Goal: Check status: Check status

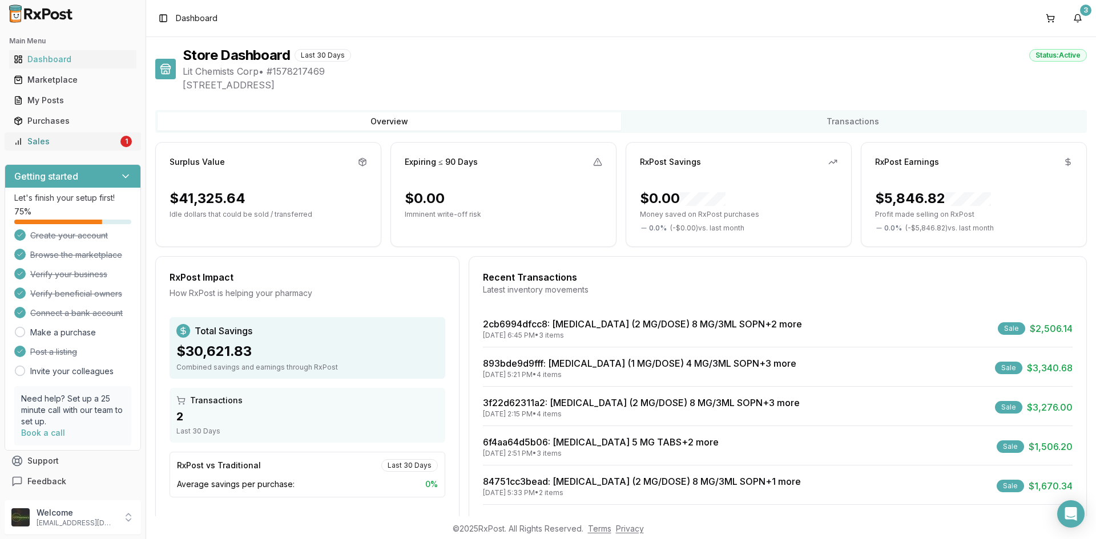
click at [76, 132] on link "Sales 1" at bounding box center [72, 141] width 127 height 21
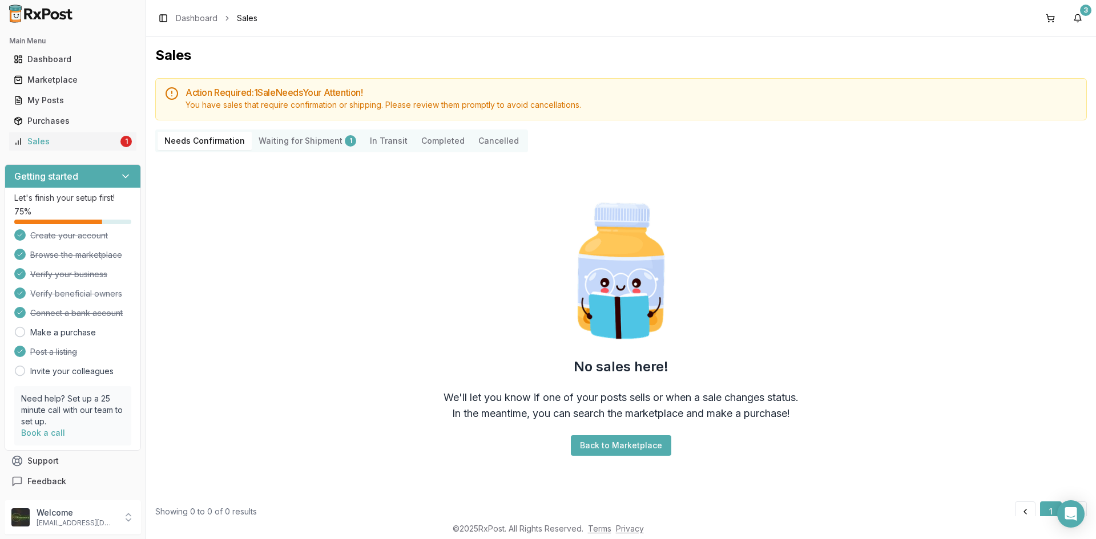
click at [37, 130] on ul "Dashboard Marketplace My Posts Purchases Sales 1" at bounding box center [73, 100] width 136 height 100
click at [272, 145] on Shipment "Waiting for Shipment 1" at bounding box center [307, 141] width 111 height 18
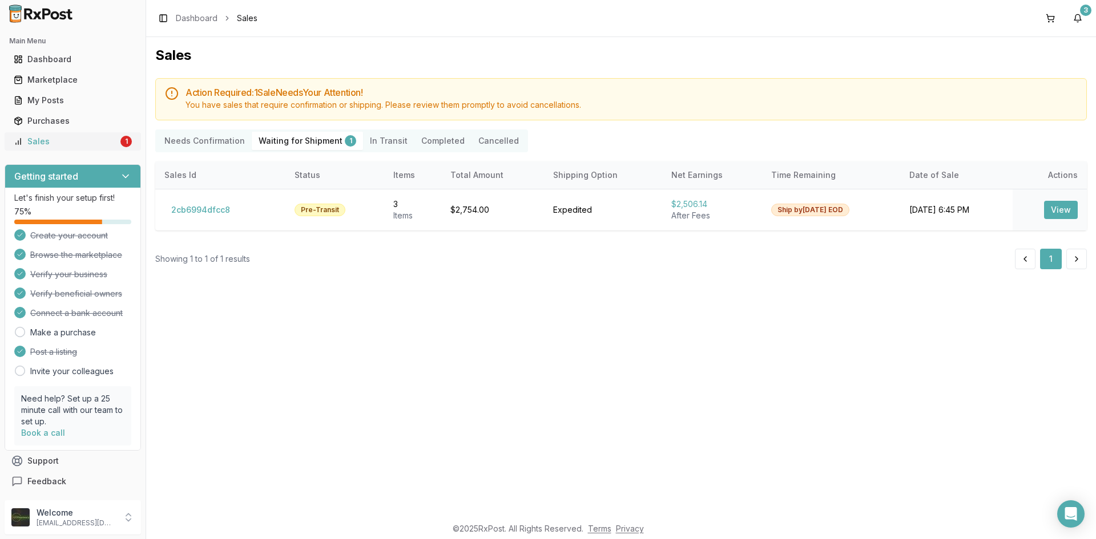
click at [104, 148] on link "Sales 1" at bounding box center [72, 141] width 127 height 21
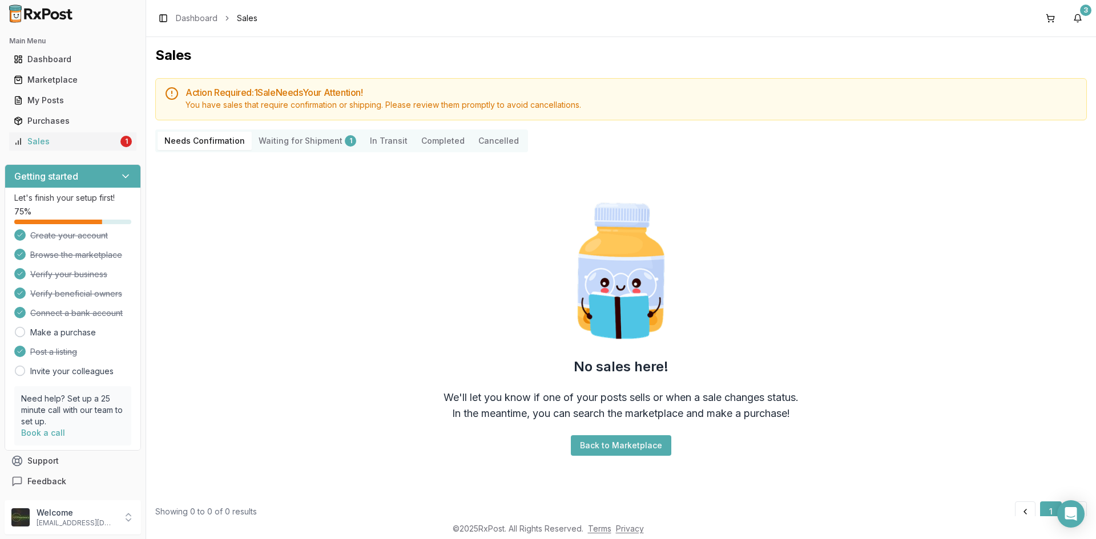
click at [299, 140] on Shipment "Waiting for Shipment 1" at bounding box center [307, 141] width 111 height 18
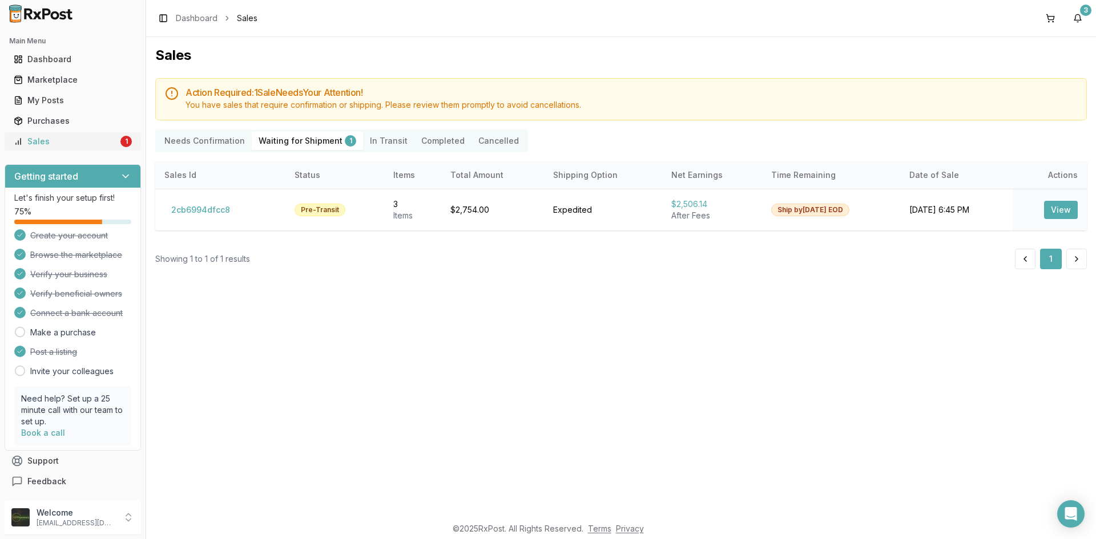
click at [88, 147] on div "Sales" at bounding box center [66, 141] width 104 height 11
